Goal: Find contact information: Find contact information

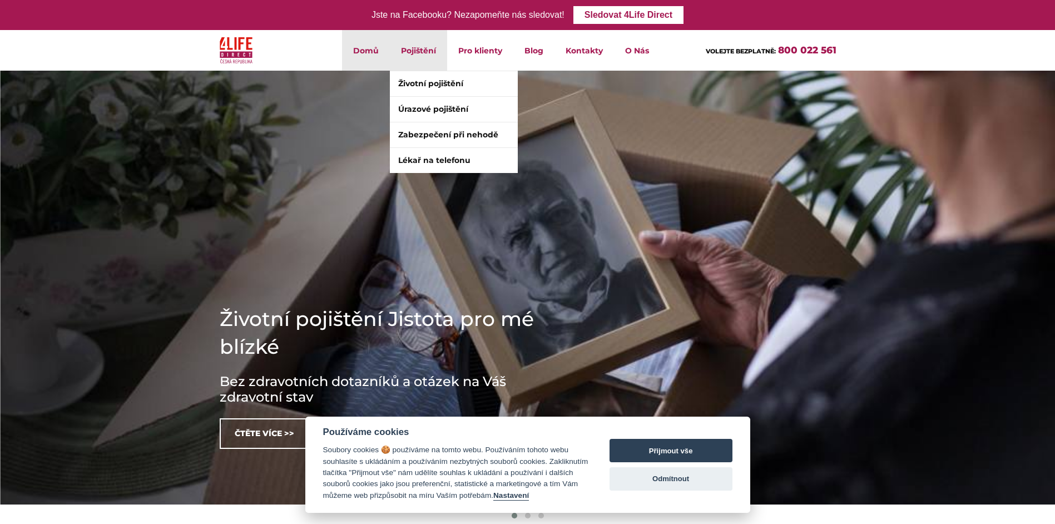
click at [414, 45] on li "Pojištění Životní pojištění Úrazové pojištění Zabezpečení při nehodě Lékař na t…" at bounding box center [418, 50] width 57 height 41
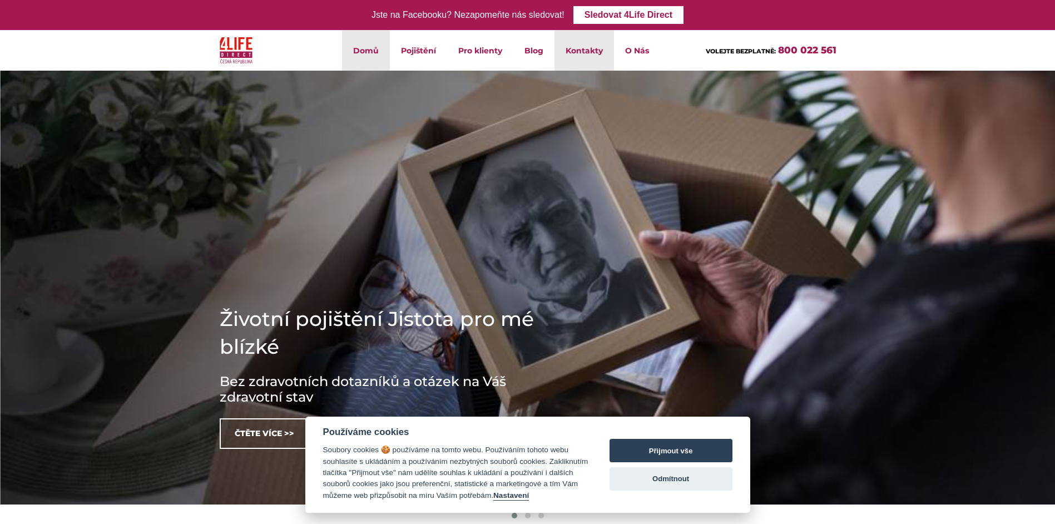
click at [569, 60] on link "Kontakty" at bounding box center [585, 50] width 60 height 41
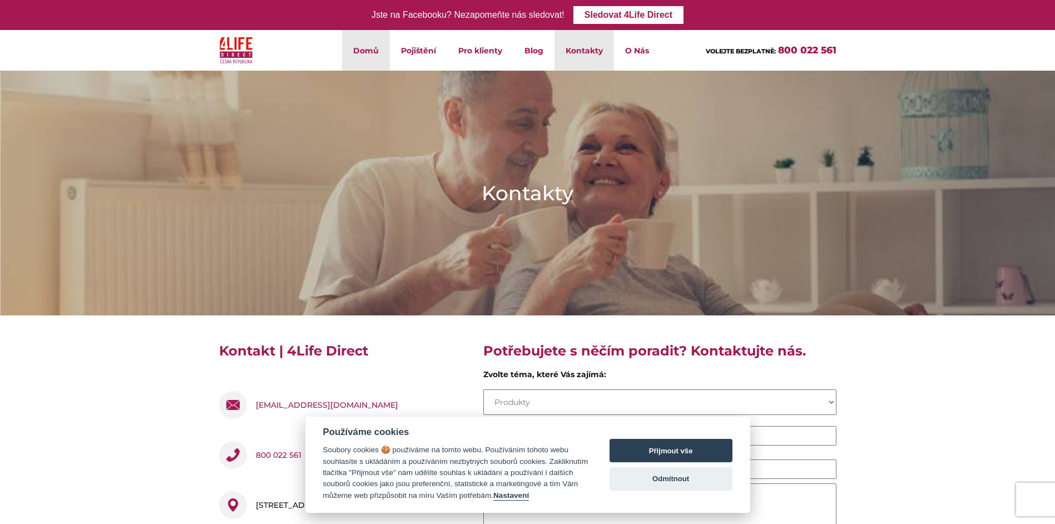
click at [369, 47] on link "Domů" at bounding box center [366, 50] width 48 height 41
